Goal: Task Accomplishment & Management: Use online tool/utility

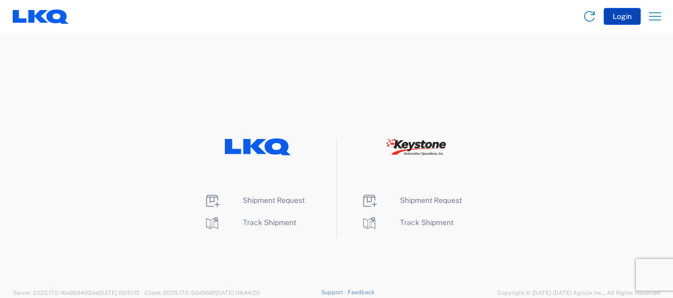
click at [625, 20] on button "Login" at bounding box center [621, 16] width 37 height 17
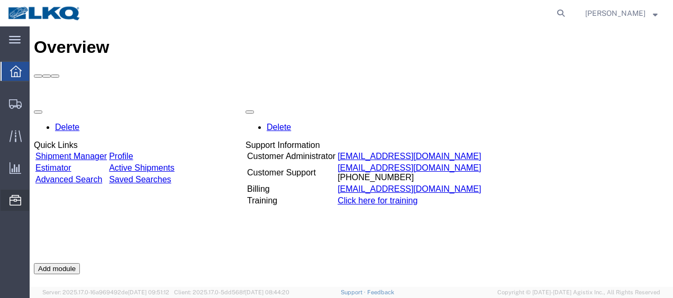
click at [0, 0] on span "Location Appointment" at bounding box center [0, 0] width 0 height 0
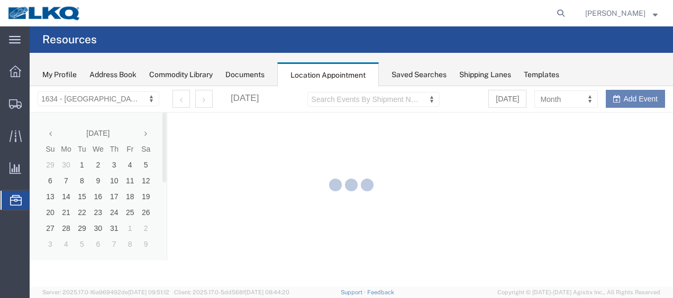
select select "28712"
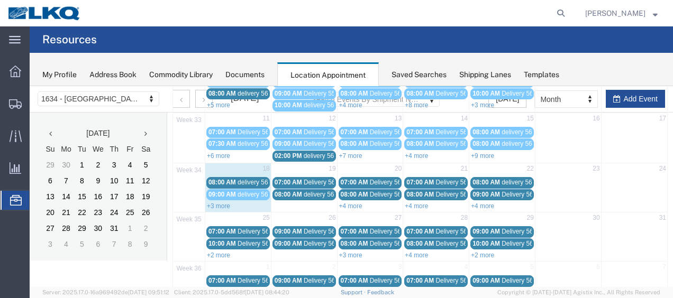
scroll to position [174, 0]
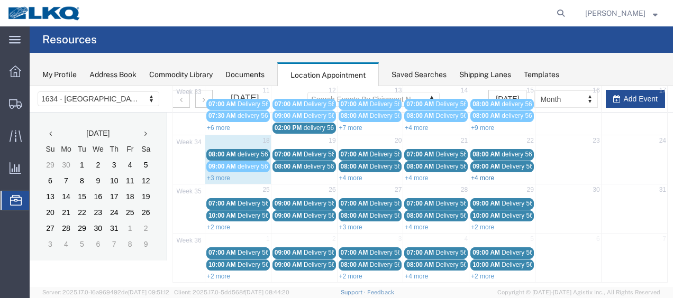
click at [473, 175] on link "+4 more" at bounding box center [482, 178] width 23 height 7
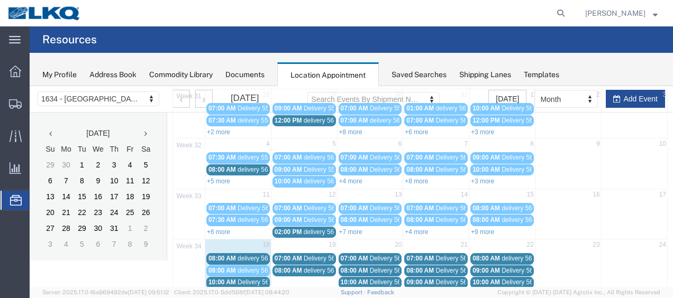
scroll to position [68, 0]
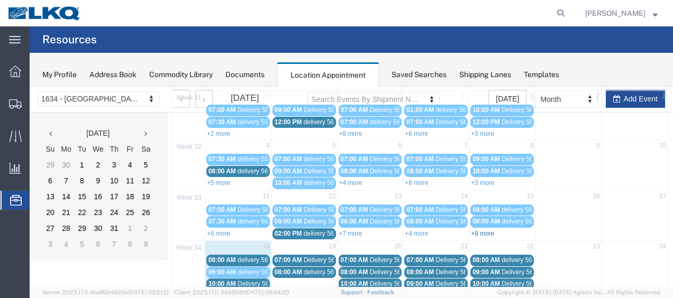
click at [475, 230] on link "+9 more" at bounding box center [482, 233] width 23 height 7
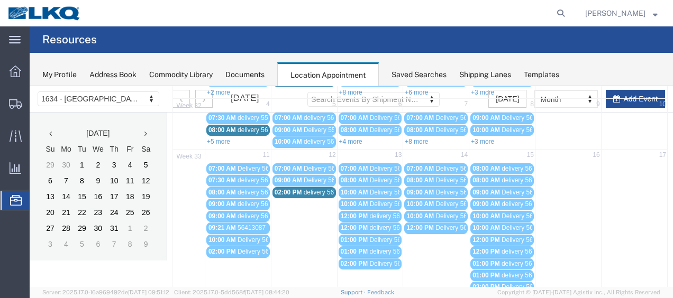
scroll to position [121, 0]
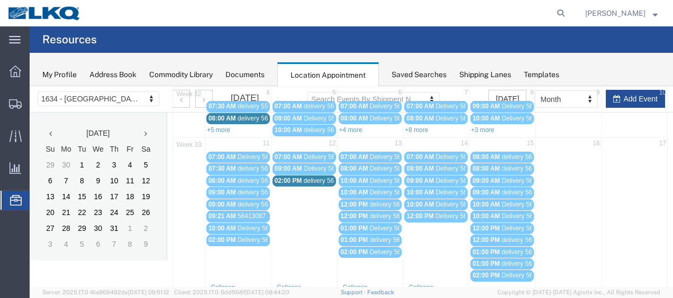
click at [304, 177] on span "delivery 56402725" at bounding box center [329, 180] width 51 height 7
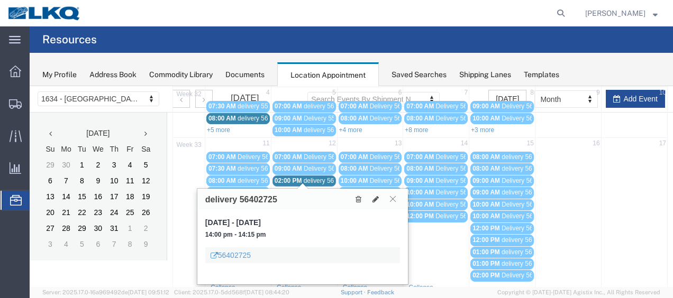
click at [392, 198] on icon at bounding box center [393, 199] width 6 height 6
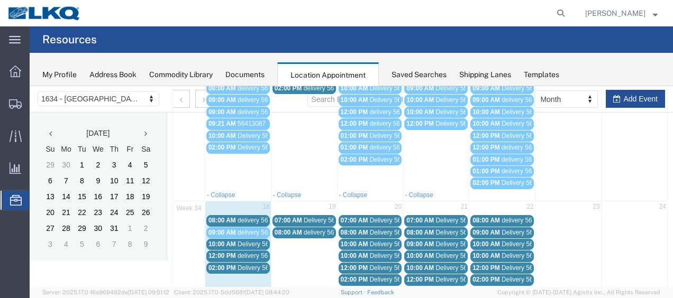
scroll to position [227, 0]
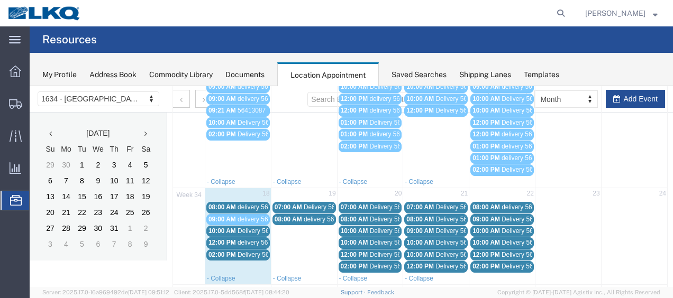
click at [243, 204] on span "delivery 56124151" at bounding box center [262, 207] width 51 height 7
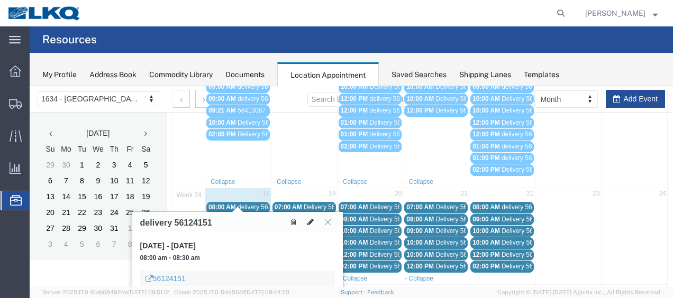
click at [308, 222] on icon at bounding box center [310, 221] width 6 height 7
select select "1"
select select
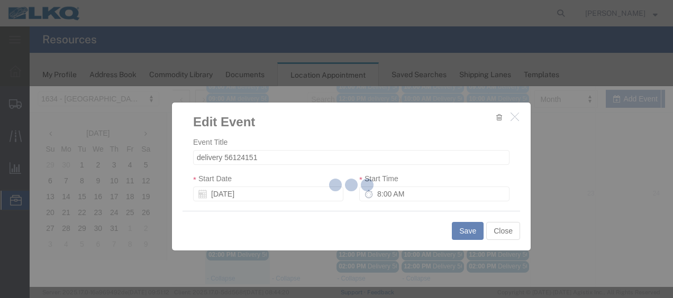
select select
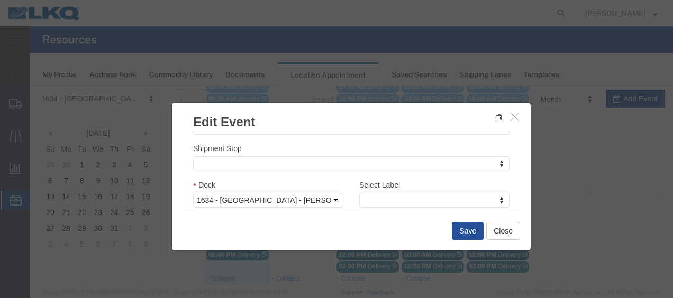
scroll to position [210, 0]
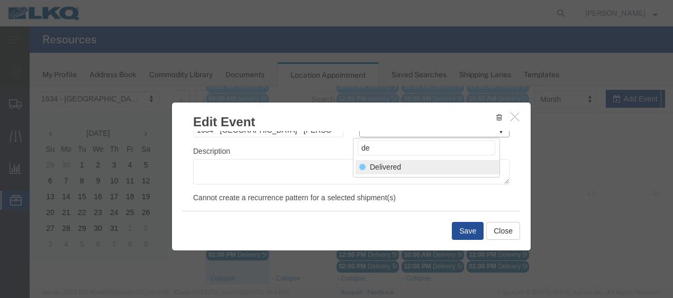
type input "de"
select select "40"
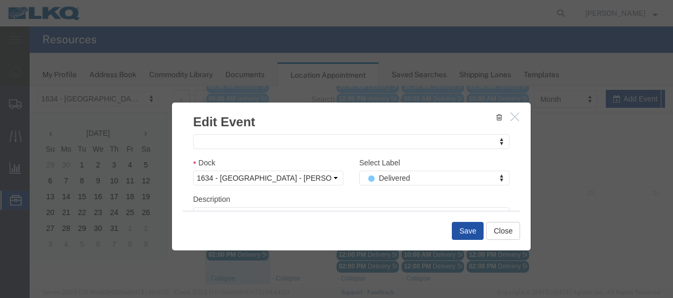
click at [462, 234] on button "Save" at bounding box center [468, 231] width 32 height 18
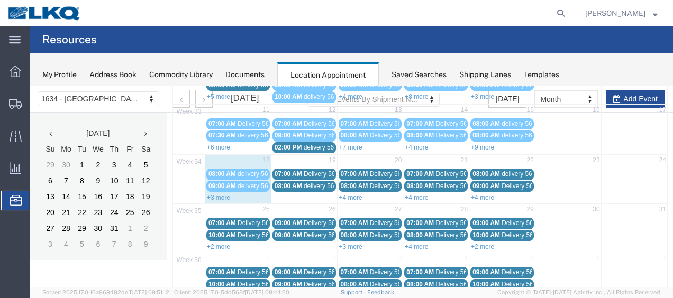
scroll to position [174, 0]
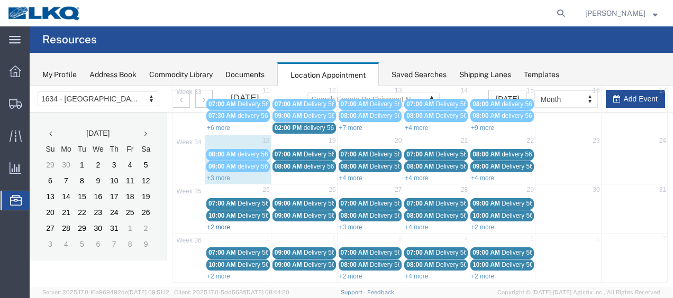
click at [222, 224] on link "+2 more" at bounding box center [218, 227] width 23 height 7
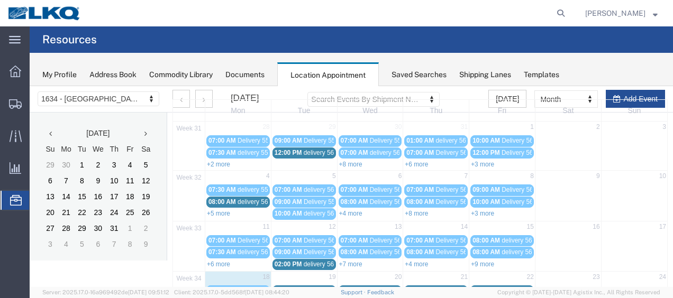
scroll to position [0, 0]
